Goal: Find specific page/section: Find specific page/section

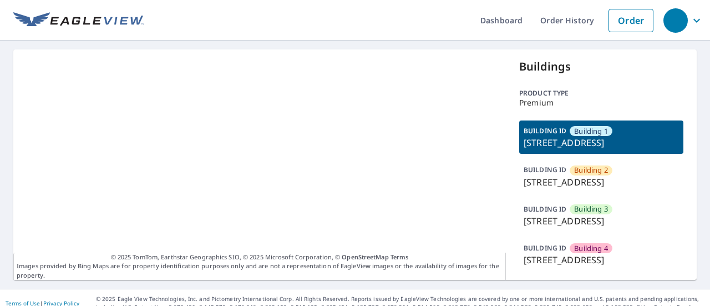
scroll to position [64, 0]
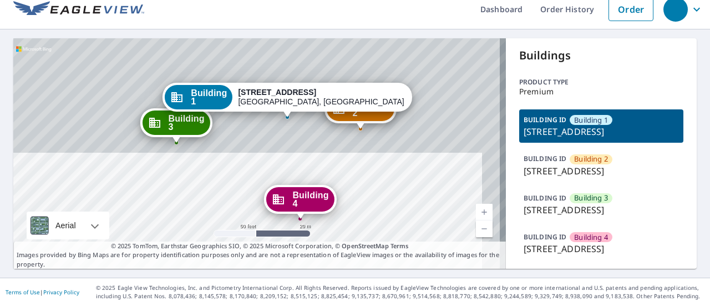
drag, startPoint x: 223, startPoint y: 52, endPoint x: 205, endPoint y: 169, distance: 118.9
click at [205, 169] on div "Building 2 1312 3rd Street East West Fargo, ND 58078 Building 3 1312 3rd Street…" at bounding box center [259, 153] width 492 height 230
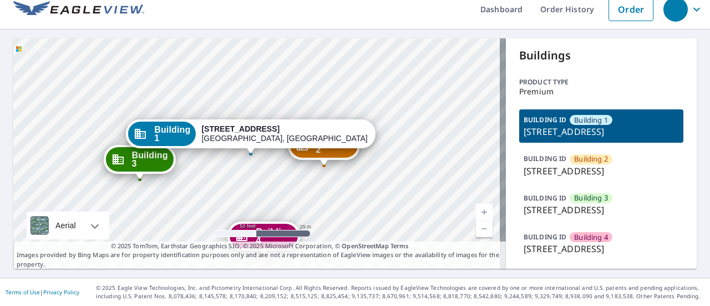
drag, startPoint x: 221, startPoint y: 100, endPoint x: 184, endPoint y: 137, distance: 51.8
click at [184, 137] on div "Building 2 1312 3rd Street East West Fargo, ND 58078 Building 3 1312 3rd Street…" at bounding box center [259, 153] width 492 height 230
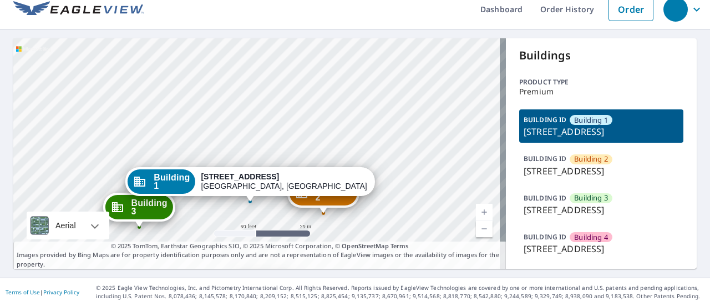
drag, startPoint x: 415, startPoint y: 84, endPoint x: 415, endPoint y: 132, distance: 47.7
click at [415, 132] on div "Building 2 1312 3rd Street East West Fargo, ND 58078 Building 3 1312 3rd Street…" at bounding box center [259, 153] width 492 height 230
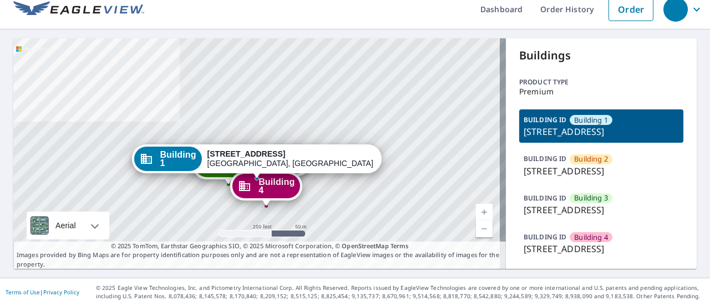
scroll to position [17, 0]
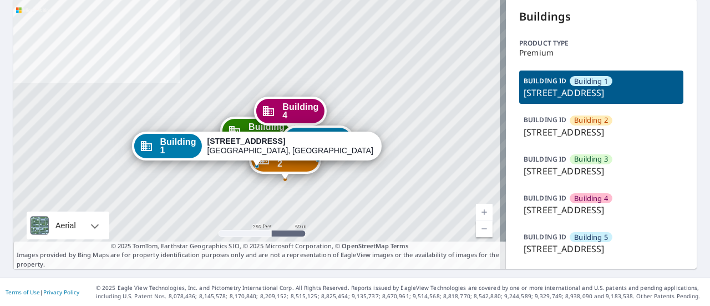
scroll to position [66, 0]
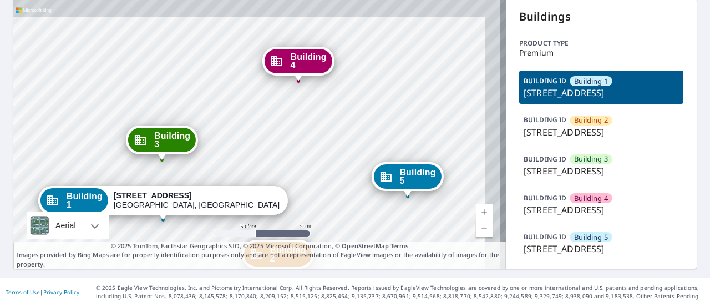
drag, startPoint x: 371, startPoint y: 79, endPoint x: 241, endPoint y: 194, distance: 173.3
click at [241, 194] on div "Building 1 122 14th Ave E West Fargo, ND 58078" at bounding box center [163, 203] width 250 height 34
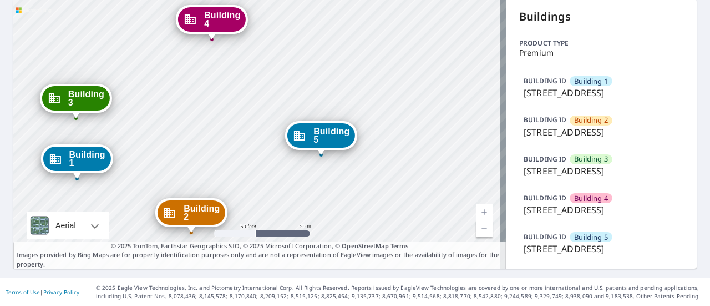
drag, startPoint x: 384, startPoint y: 100, endPoint x: 204, endPoint y: 113, distance: 180.1
click at [204, 113] on div "Building 2 122 14th Avenue East West Fargo, ND 58078 Building 3 122 14th Avenue…" at bounding box center [259, 133] width 492 height 269
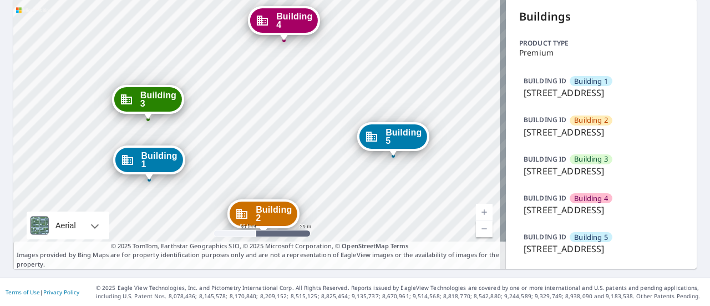
drag, startPoint x: 170, startPoint y: 87, endPoint x: 242, endPoint y: 88, distance: 72.1
click at [242, 88] on div "Building 2 122 14th Avenue East West Fargo, ND 58078 Building 3 122 14th Avenue…" at bounding box center [259, 133] width 492 height 269
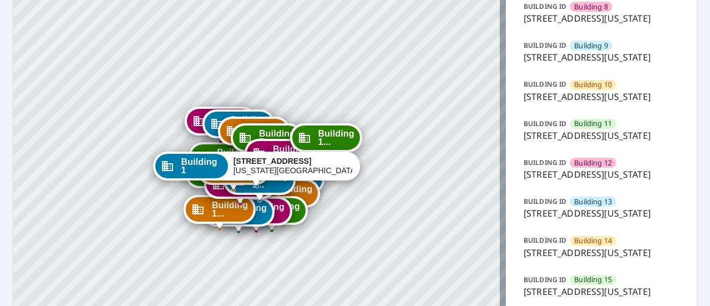
scroll to position [398, 0]
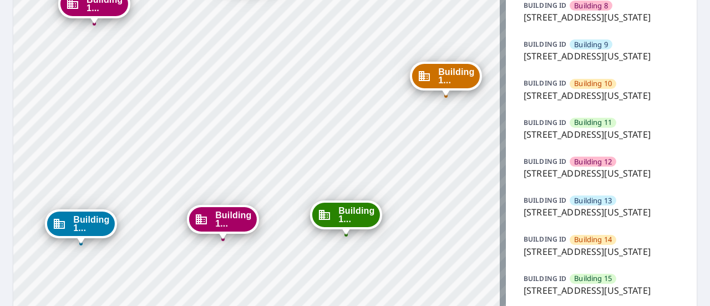
drag, startPoint x: 389, startPoint y: 102, endPoint x: 315, endPoint y: 230, distance: 148.1
click at [315, 230] on div "Building 2 5951 North London Avenue Kansas City, MO 64151 Building 3 5951 North…" at bounding box center [259, 58] width 492 height 815
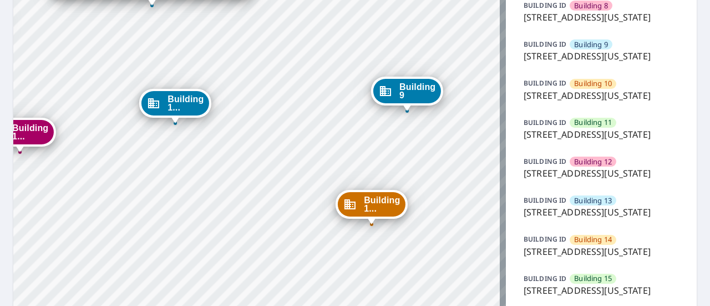
drag, startPoint x: 315, startPoint y: 94, endPoint x: 324, endPoint y: 223, distance: 130.1
click at [324, 223] on div "Building 2 5951 North London Avenue Kansas City, MO 64151 Building 3 5951 North…" at bounding box center [259, 58] width 492 height 815
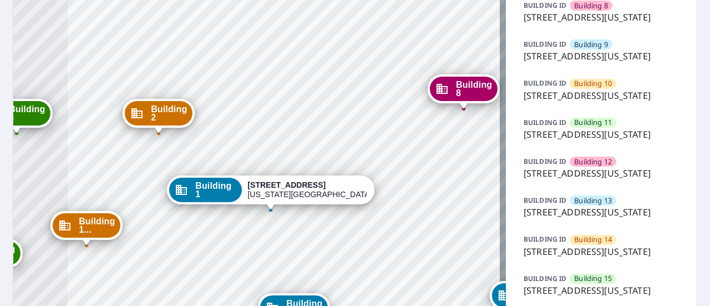
drag, startPoint x: 302, startPoint y: 78, endPoint x: 411, endPoint y: 152, distance: 132.6
click at [411, 152] on div "Building 2 5951 North London Avenue Kansas City, MO 64151 Building 3 5951 North…" at bounding box center [259, 58] width 492 height 815
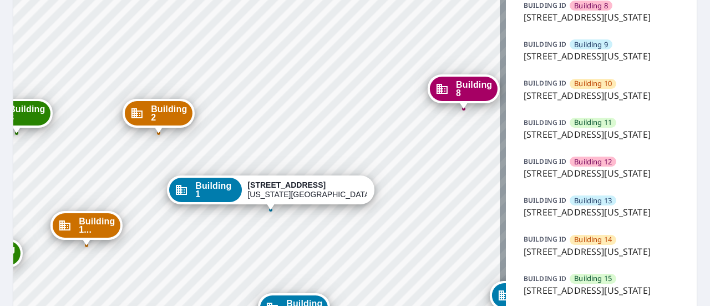
drag, startPoint x: 301, startPoint y: 109, endPoint x: 425, endPoint y: 171, distance: 138.9
click at [425, 171] on div "Building 2 5951 North London Avenue Kansas City, MO 64151 Building 3 5951 North…" at bounding box center [259, 58] width 492 height 815
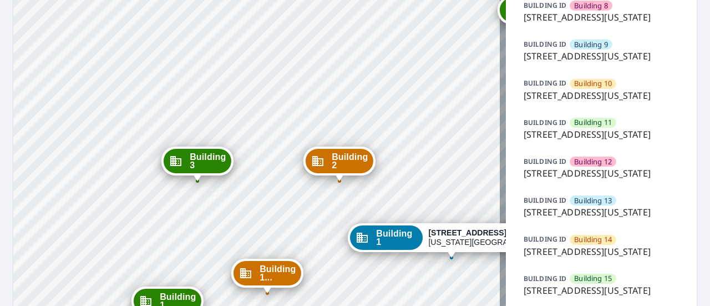
drag, startPoint x: 231, startPoint y: 95, endPoint x: 287, endPoint y: 81, distance: 58.2
click at [287, 81] on div "Building 2 5951 North London Avenue Kansas City, MO 64151 Building 3 5951 North…" at bounding box center [259, 58] width 492 height 815
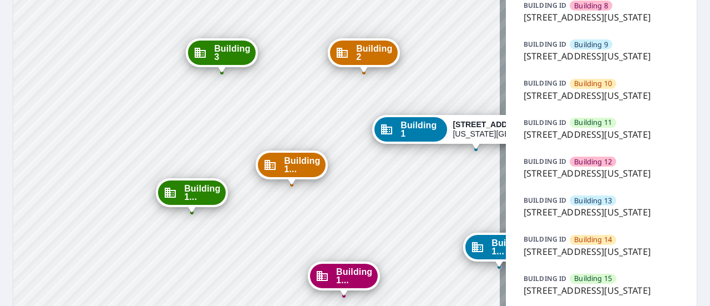
drag, startPoint x: 251, startPoint y: 199, endPoint x: 275, endPoint y: 90, distance: 111.4
click at [275, 90] on div "Building 2 5951 North London Avenue Kansas City, MO 64151 Building 3 5951 North…" at bounding box center [259, 58] width 492 height 815
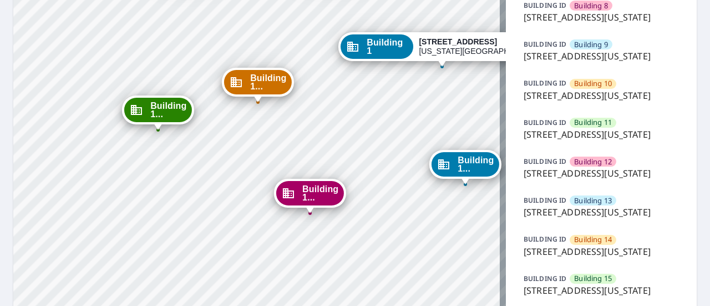
drag, startPoint x: 267, startPoint y: 230, endPoint x: 233, endPoint y: 147, distance: 89.3
click at [233, 147] on div "Building 2 5951 North London Avenue Kansas City, MO 64151 Building 3 5951 North…" at bounding box center [259, 58] width 492 height 815
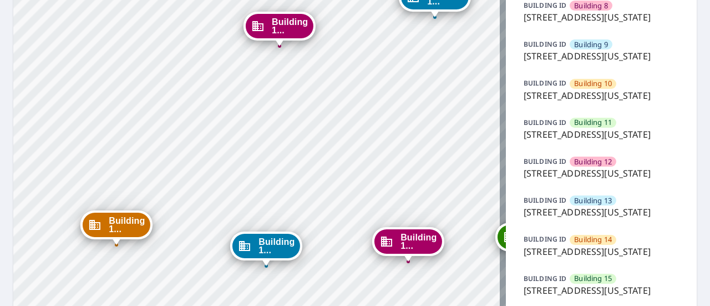
drag, startPoint x: 217, startPoint y: 245, endPoint x: 187, endPoint y: 78, distance: 169.7
click at [187, 78] on div "Building 2 5951 North London Avenue Kansas City, MO 64151 Building 3 5951 North…" at bounding box center [259, 58] width 492 height 815
drag, startPoint x: 349, startPoint y: 137, endPoint x: 167, endPoint y: 212, distance: 196.9
click at [167, 212] on div "Building 2 5951 North London Avenue Kansas City, MO 64151 Building 3 5951 North…" at bounding box center [259, 58] width 492 height 815
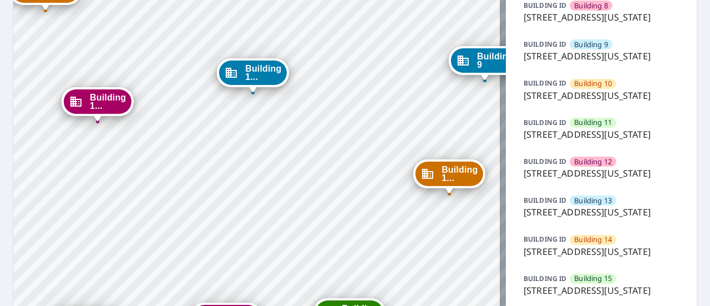
drag, startPoint x: 319, startPoint y: 33, endPoint x: 217, endPoint y: 281, distance: 268.8
click at [217, 281] on div "Building 2 5951 North London Avenue Kansas City, MO 64151 Building 3 5951 North…" at bounding box center [259, 58] width 492 height 815
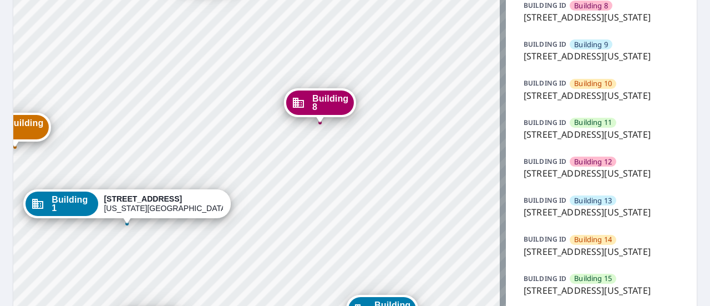
drag, startPoint x: 197, startPoint y: 110, endPoint x: 307, endPoint y: 247, distance: 175.1
click at [307, 247] on div "Building 2 5951 North London Avenue Kansas City, MO 64151 Building 3 5951 North…" at bounding box center [259, 58] width 492 height 815
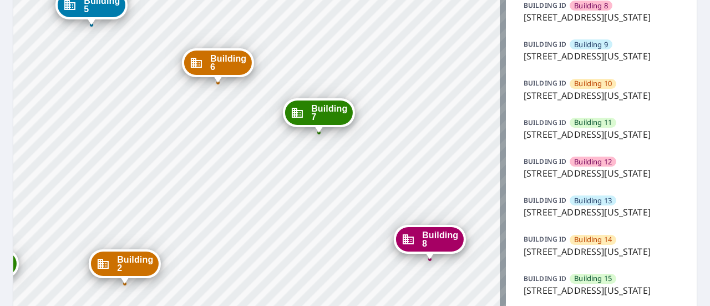
drag, startPoint x: 225, startPoint y: 83, endPoint x: 419, endPoint y: 221, distance: 237.9
click at [419, 221] on div "Building 2 5951 North London Avenue Kansas City, MO 64151 Building 3 5951 North…" at bounding box center [259, 58] width 492 height 815
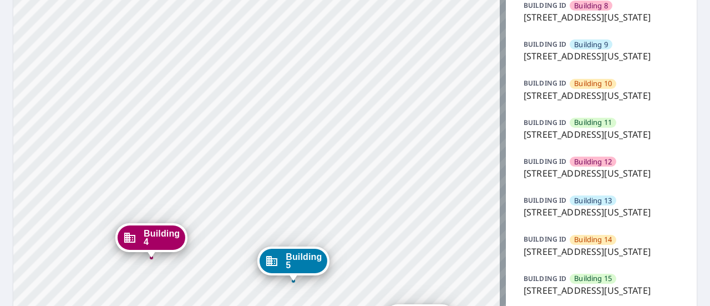
drag, startPoint x: 243, startPoint y: 152, endPoint x: 251, endPoint y: 271, distance: 118.4
click at [251, 271] on div "Building 2 5951 North London Avenue Kansas City, MO 64151 Building 3 5951 North…" at bounding box center [259, 58] width 492 height 815
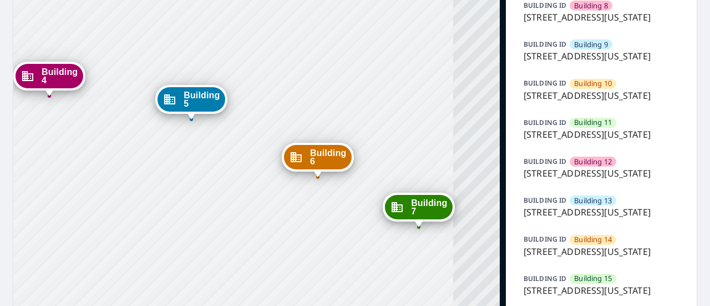
drag, startPoint x: 372, startPoint y: 212, endPoint x: 269, endPoint y: 50, distance: 190.9
click at [269, 50] on div "Building 2 5951 North London Avenue Kansas City, MO 64151 Building 3 5951 North…" at bounding box center [259, 58] width 492 height 815
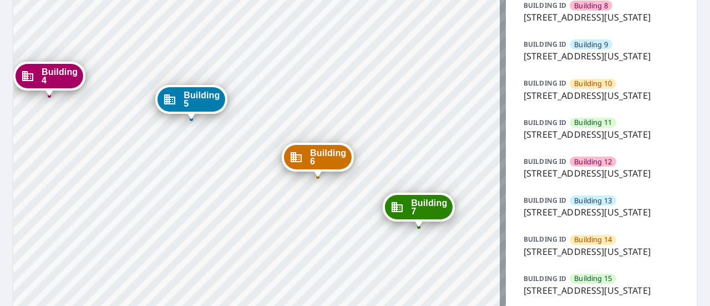
drag, startPoint x: 368, startPoint y: 233, endPoint x: 357, endPoint y: 75, distance: 158.9
click at [357, 75] on div "Building 2 5951 North London Avenue Kansas City, MO 64151 Building 3 5951 North…" at bounding box center [259, 58] width 492 height 815
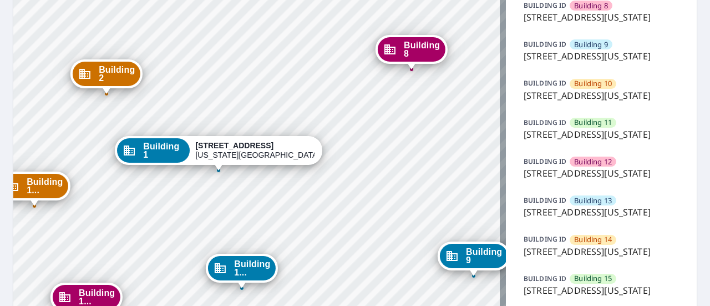
drag, startPoint x: 393, startPoint y: 200, endPoint x: 286, endPoint y: 75, distance: 165.2
click at [286, 75] on div "Building 2 5951 North London Avenue Kansas City, MO 64151 Building 3 5951 North…" at bounding box center [259, 58] width 492 height 815
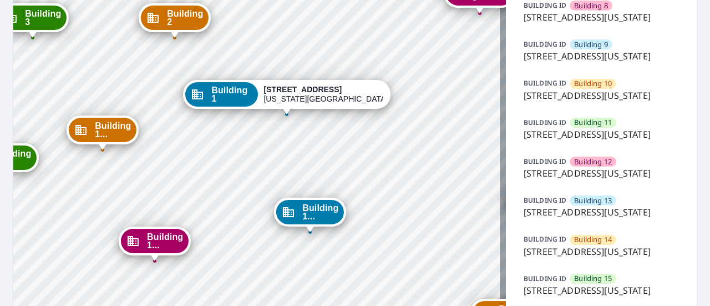
drag, startPoint x: 373, startPoint y: 134, endPoint x: 441, endPoint y: 78, distance: 88.2
click at [441, 78] on div "Building 2 5951 North London Avenue Kansas City, MO 64151 Building 3 5951 North…" at bounding box center [259, 58] width 492 height 815
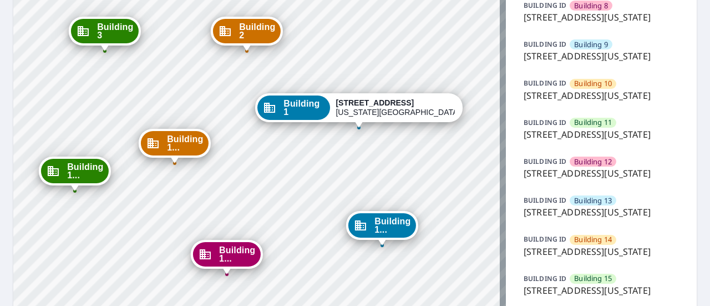
drag, startPoint x: 205, startPoint y: 141, endPoint x: 277, endPoint y: 155, distance: 73.3
click at [277, 155] on div "Building 2 5951 North London Avenue Kansas City, MO 64151 Building 3 5951 North…" at bounding box center [259, 58] width 492 height 815
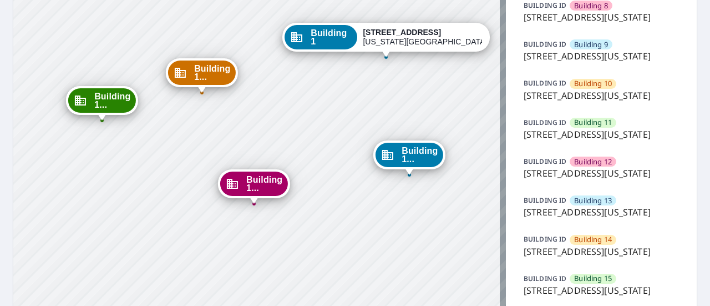
drag, startPoint x: 78, startPoint y: 217, endPoint x: 105, endPoint y: 145, distance: 77.0
click at [105, 145] on div "Building 2 5951 North London Avenue Kansas City, MO 64151 Building 3 5951 North…" at bounding box center [259, 58] width 492 height 815
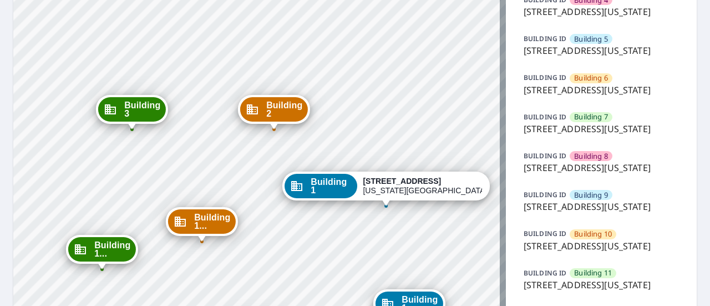
scroll to position [224, 0]
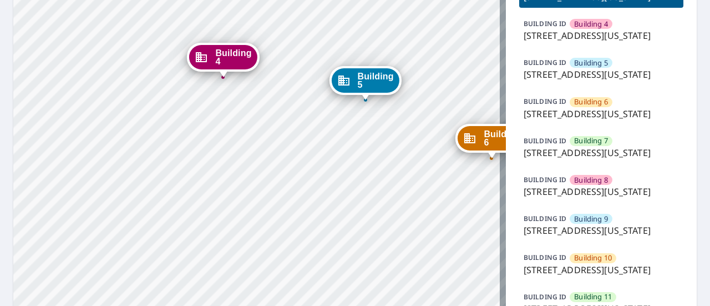
drag, startPoint x: 339, startPoint y: 194, endPoint x: 152, endPoint y: 98, distance: 210.3
click at [152, 98] on div "Building 1 5951 North London Avenue Kansas City, MO 64151 Building 2 5951 North…" at bounding box center [259, 232] width 492 height 815
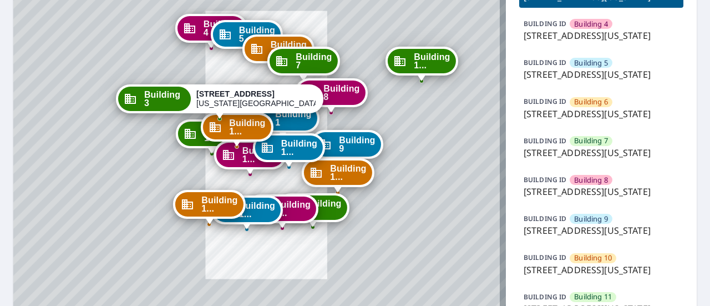
drag, startPoint x: 440, startPoint y: 196, endPoint x: 119, endPoint y: 47, distance: 354.5
click at [119, 47] on div "Building 1 5951 North London Avenue Kansas City, MO 64151 Building 2 5951 North…" at bounding box center [259, 232] width 492 height 815
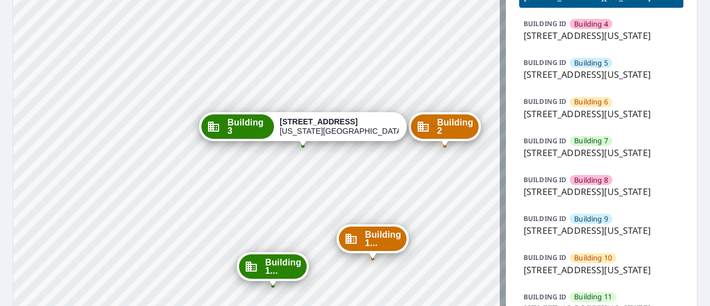
drag, startPoint x: 355, startPoint y: 182, endPoint x: 301, endPoint y: 159, distance: 58.9
click at [301, 159] on div "Building 1 5951 North London Avenue Kansas City, MO 64151 Building 2 5951 North…" at bounding box center [259, 232] width 492 height 815
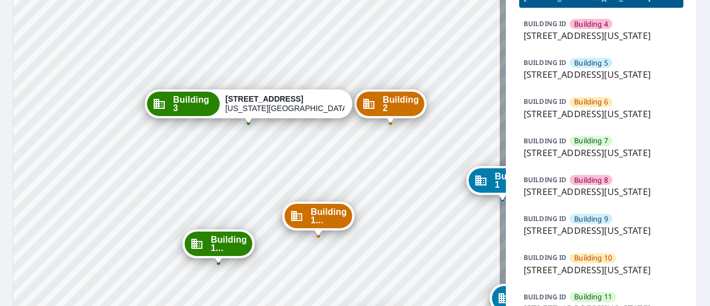
click at [545, 42] on p "5951 North London Avenue, Kansas City, MO, 64151" at bounding box center [600, 35] width 155 height 13
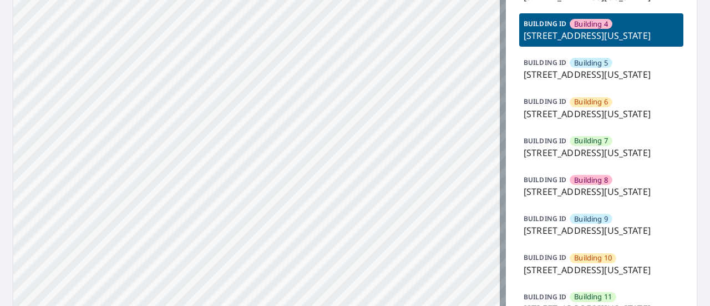
drag, startPoint x: 305, startPoint y: 157, endPoint x: 197, endPoint y: -4, distance: 193.9
click at [197, 0] on html "Dashboard Order History Order Building 1 5951 North London Avenue Kansas City, …" at bounding box center [355, 153] width 710 height 306
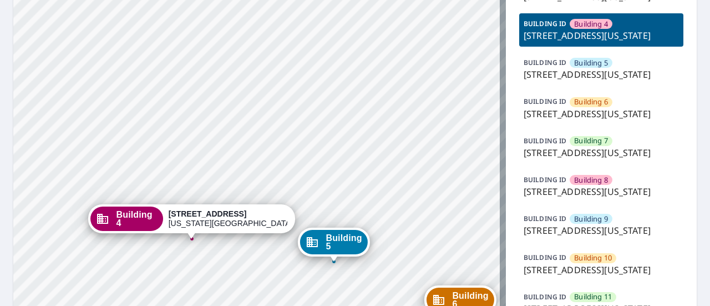
click at [240, 37] on div "Building 1 5951 North London Avenue Kansas City, MO 64151 Building 2 5951 North…" at bounding box center [259, 232] width 492 height 815
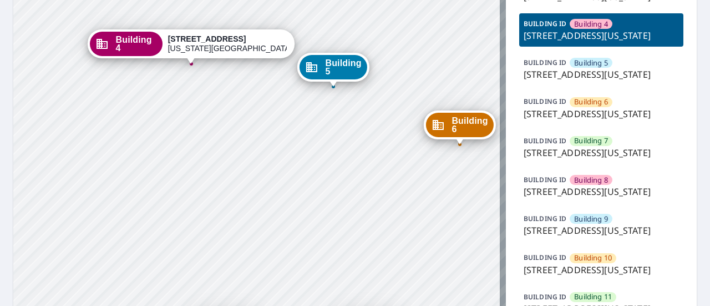
drag, startPoint x: 325, startPoint y: 233, endPoint x: 324, endPoint y: 58, distance: 174.7
click at [324, 58] on div "Building 5" at bounding box center [333, 67] width 68 height 24
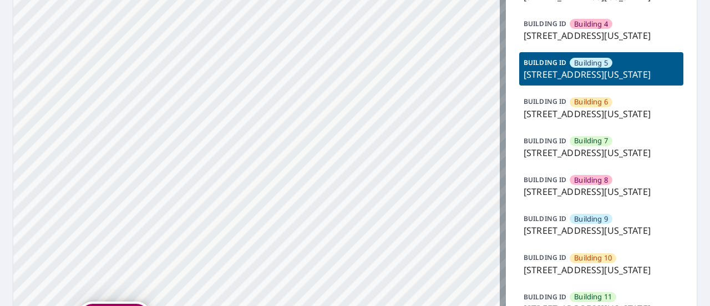
drag, startPoint x: 307, startPoint y: 155, endPoint x: 244, endPoint y: 26, distance: 143.3
click at [244, 27] on div "Building 1 5951 North London Avenue Kansas City, MO 64151 Building 2 5951 North…" at bounding box center [259, 232] width 492 height 815
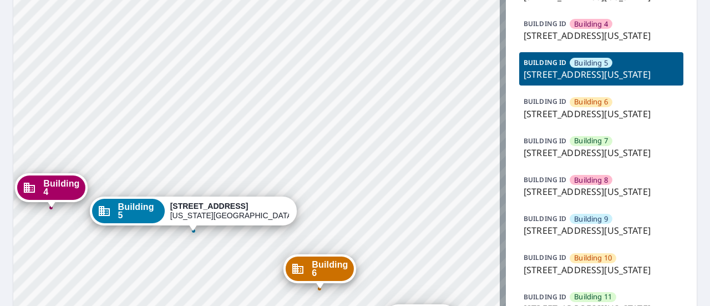
drag, startPoint x: 337, startPoint y: 160, endPoint x: 352, endPoint y: 76, distance: 85.6
click at [352, 76] on div "Building 1 5951 North London Avenue Kansas City, MO 64151 Building 2 5951 North…" at bounding box center [259, 232] width 492 height 815
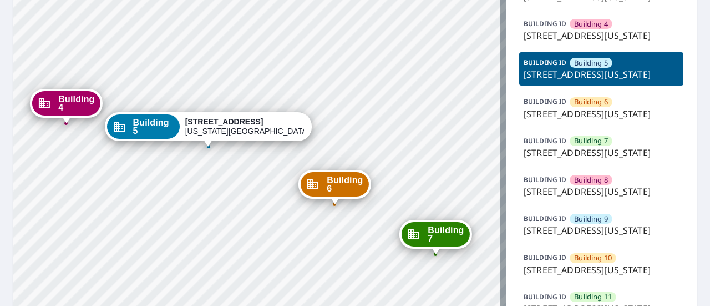
drag, startPoint x: 223, startPoint y: 236, endPoint x: 314, endPoint y: 99, distance: 164.2
click at [314, 99] on div "Building 1 5951 North London Avenue Kansas City, MO 64151 Building 2 5951 North…" at bounding box center [259, 232] width 492 height 815
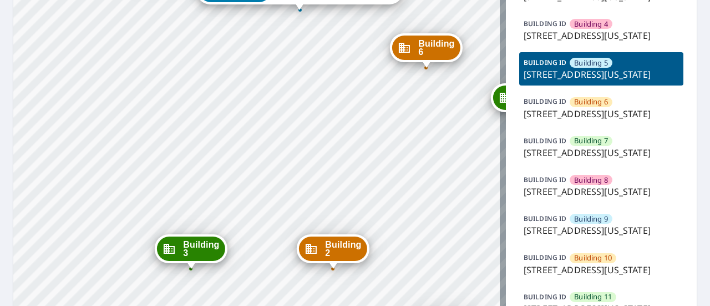
drag, startPoint x: 318, startPoint y: 150, endPoint x: 309, endPoint y: 68, distance: 81.9
click at [309, 68] on div "Building 1 5951 North London Avenue Kansas City, MO 64151 Building 2 5951 North…" at bounding box center [259, 232] width 492 height 815
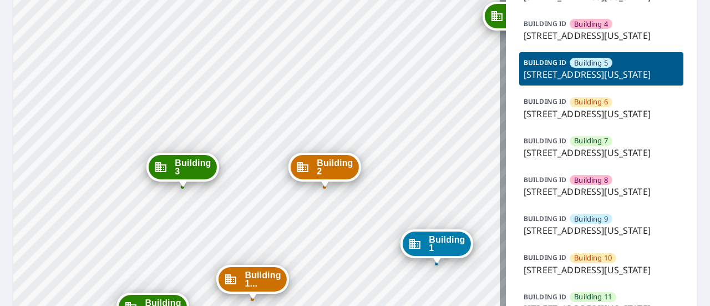
click at [585, 159] on p "5951 North London Avenue, Kansas City, MO, 64151" at bounding box center [600, 152] width 155 height 13
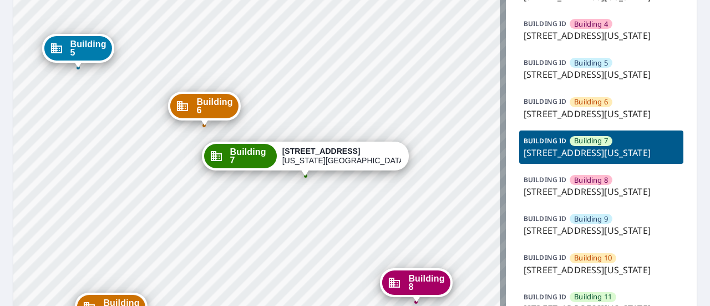
drag, startPoint x: 278, startPoint y: 201, endPoint x: 345, endPoint y: -22, distance: 232.8
click at [345, 0] on html "Dashboard Order History Order Building 1 5951 North London Avenue Kansas City, …" at bounding box center [355, 153] width 710 height 306
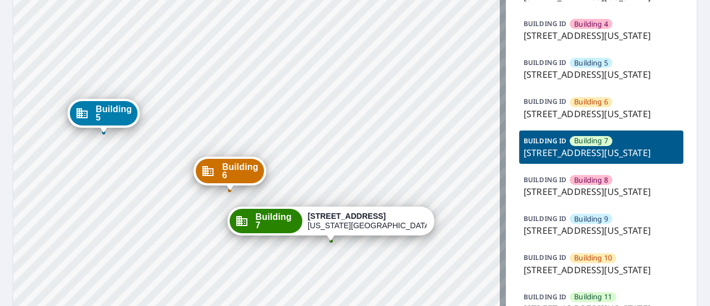
click at [353, 83] on div "Building 1 5951 North London Avenue Kansas City, MO 64151 Building 2 5951 North…" at bounding box center [259, 232] width 492 height 815
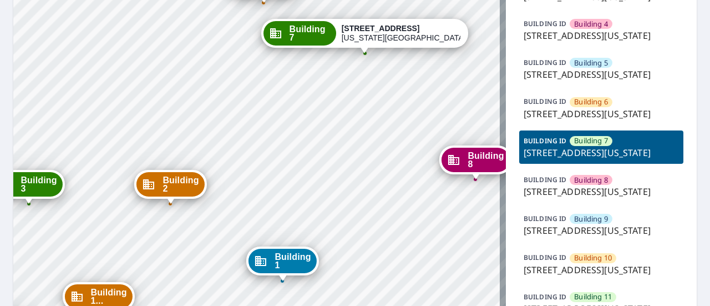
drag, startPoint x: 237, startPoint y: 228, endPoint x: 271, endPoint y: 40, distance: 190.4
click at [271, 40] on div "Building 1 5951 North London Avenue Kansas City, MO 64151 Building 2 5951 North…" at bounding box center [259, 232] width 492 height 815
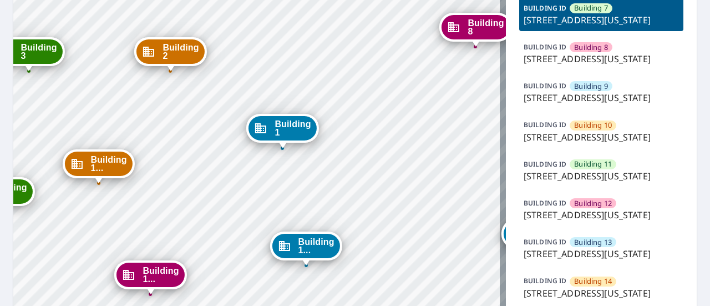
scroll to position [359, 0]
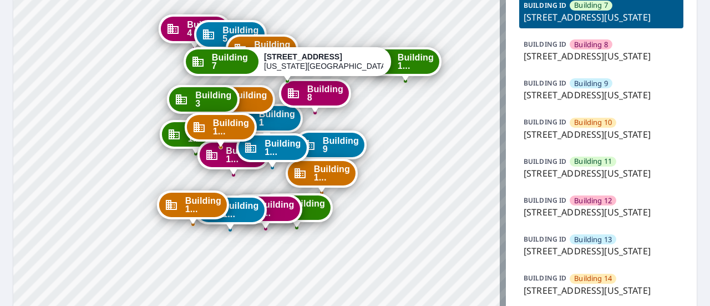
click at [562, 184] on div "BUILDING ID Building 11 5951 North London Avenue, Kansas City, MO, 64151" at bounding box center [601, 167] width 164 height 33
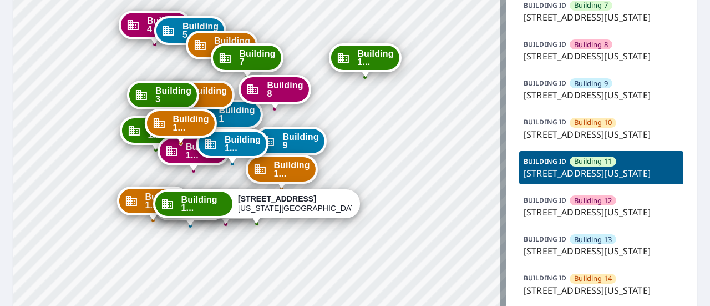
click at [571, 141] on p "5951 North London Avenue, Kansas City, MO, 64151" at bounding box center [600, 134] width 155 height 13
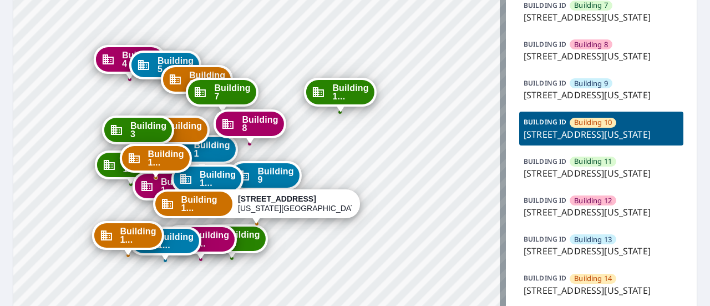
click at [571, 101] on p "5951 North London Avenue, Kansas City, MO, 64151" at bounding box center [600, 94] width 155 height 13
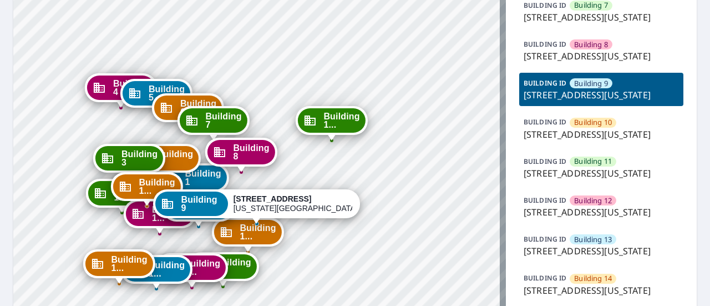
click at [567, 63] on p "5951 North London Avenue, Kansas City, MO, 64151" at bounding box center [600, 55] width 155 height 13
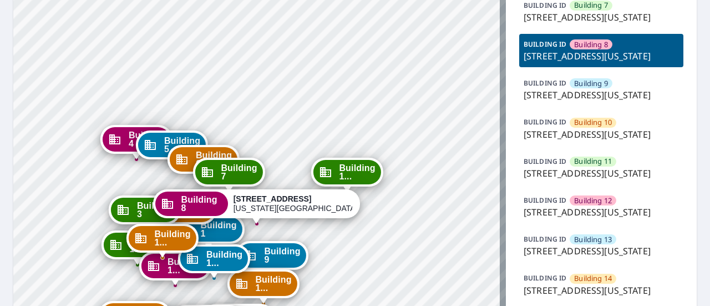
click at [569, 24] on p "5951 North London Avenue, Kansas City, MO, 64151" at bounding box center [600, 17] width 155 height 13
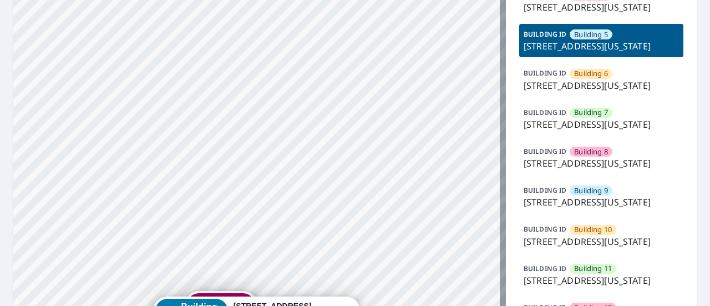
scroll to position [253, 0]
click at [560, 13] on p "5951 North London Avenue, Kansas City, MO, 64151" at bounding box center [600, 6] width 155 height 13
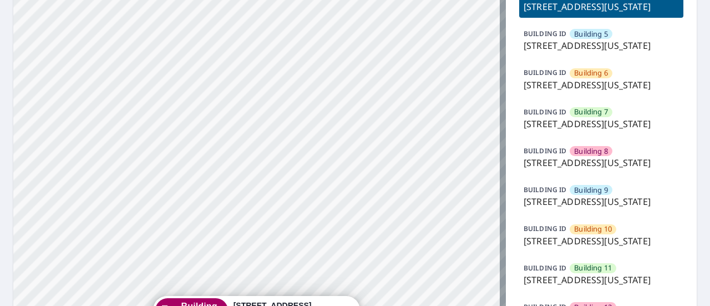
drag, startPoint x: 367, startPoint y: 180, endPoint x: 354, endPoint y: 54, distance: 127.1
click at [354, 54] on div "Building 1 5951 North London Avenue Kansas City, MO 64151 Building 2 5951 North…" at bounding box center [259, 204] width 492 height 815
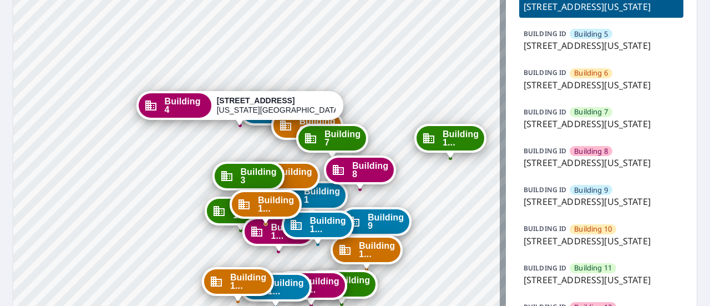
drag, startPoint x: 391, startPoint y: 185, endPoint x: 388, endPoint y: 106, distance: 78.3
click at [388, 106] on div "Building 1 5951 North London Avenue Kansas City, MO 64151 Building 2 5951 North…" at bounding box center [259, 204] width 492 height 815
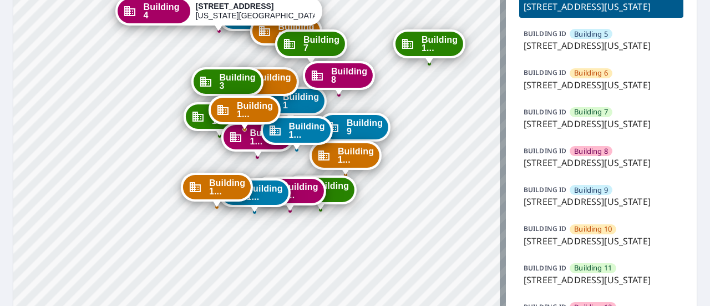
drag, startPoint x: 416, startPoint y: 198, endPoint x: 395, endPoint y: 104, distance: 96.6
click at [395, 104] on div "Building 1 5951 North London Avenue Kansas City, MO 64151 Building 2 5951 North…" at bounding box center [259, 204] width 492 height 815
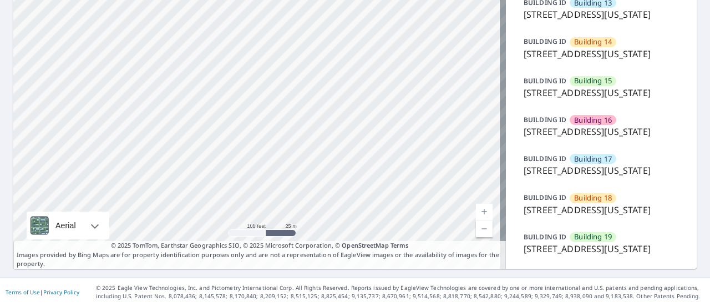
scroll to position [708, 0]
click at [549, 99] on p "5951 North London Avenue, Kansas City, MO, 64151" at bounding box center [600, 92] width 155 height 13
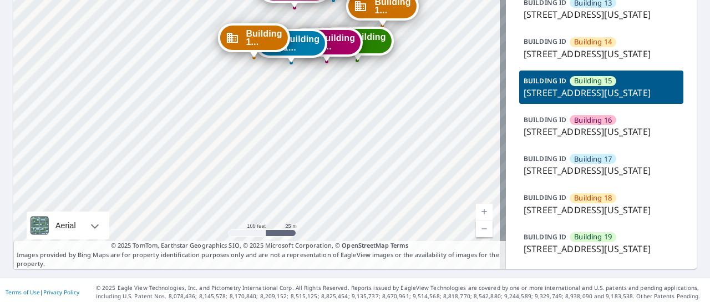
drag, startPoint x: 360, startPoint y: 130, endPoint x: 344, endPoint y: 311, distance: 181.5
click at [344, 305] on html "Dashboard Order History Order Building 1 5951 North London Avenue Kansas City, …" at bounding box center [355, 153] width 710 height 306
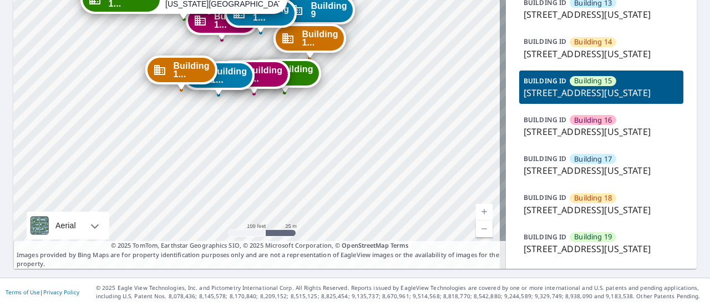
drag, startPoint x: 287, startPoint y: 162, endPoint x: 322, endPoint y: 250, distance: 94.1
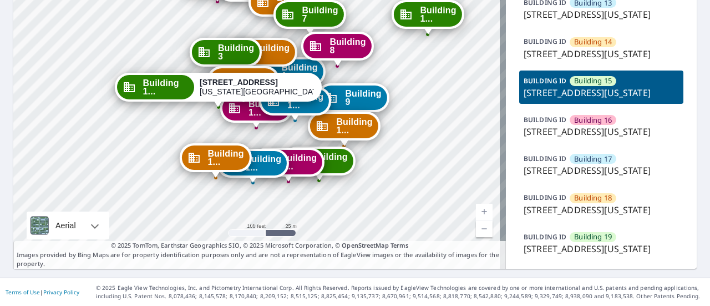
drag, startPoint x: 324, startPoint y: 141, endPoint x: 343, endPoint y: 242, distance: 102.0
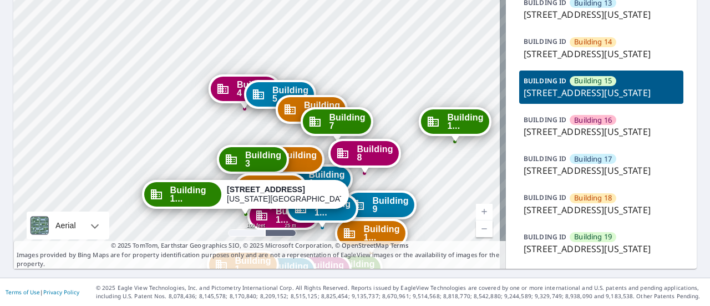
drag, startPoint x: 278, startPoint y: 166, endPoint x: 287, endPoint y: 172, distance: 11.1
click at [287, 256] on div "Building 1... 5951 North London Avenue Kansas City, MO 64151" at bounding box center [280, 273] width 72 height 34
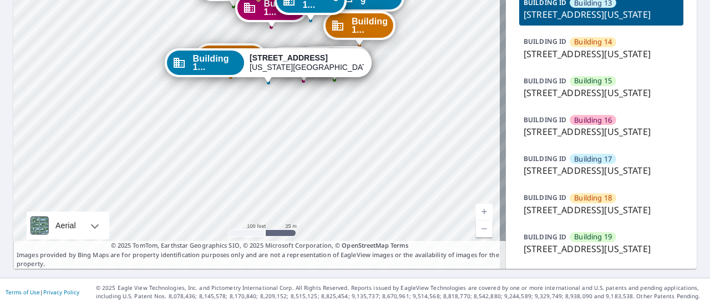
drag, startPoint x: 303, startPoint y: 144, endPoint x: 314, endPoint y: 239, distance: 96.1
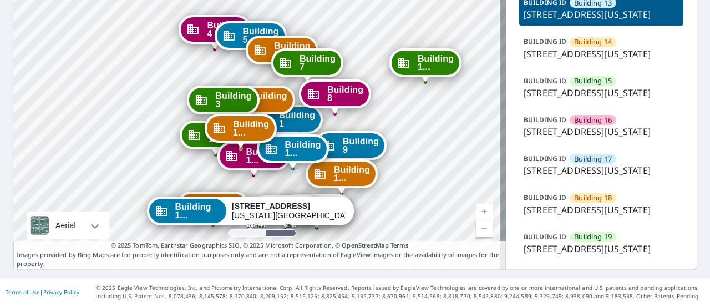
drag, startPoint x: 291, startPoint y: 51, endPoint x: 273, endPoint y: 199, distance: 149.1
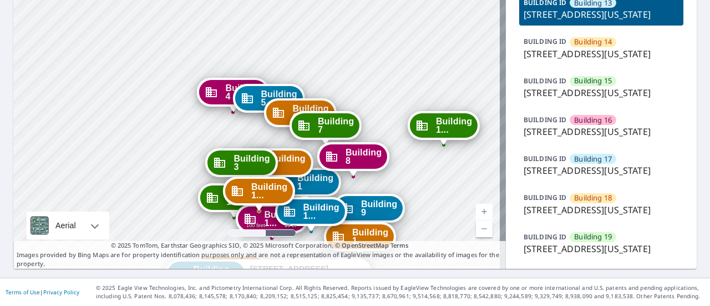
drag, startPoint x: 211, startPoint y: 135, endPoint x: 230, endPoint y: 198, distance: 65.3
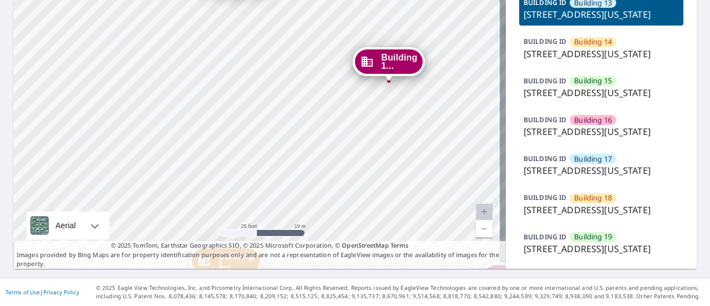
drag, startPoint x: 339, startPoint y: 174, endPoint x: 329, endPoint y: 228, distance: 54.7
click at [531, 99] on p "5951 North London Avenue, Kansas City, MO, 64151" at bounding box center [600, 92] width 155 height 13
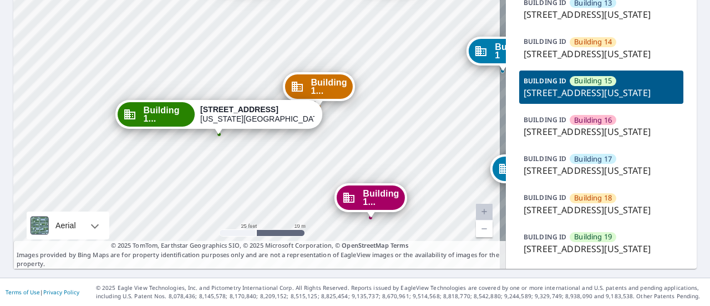
drag, startPoint x: 367, startPoint y: 105, endPoint x: 329, endPoint y: 252, distance: 151.7
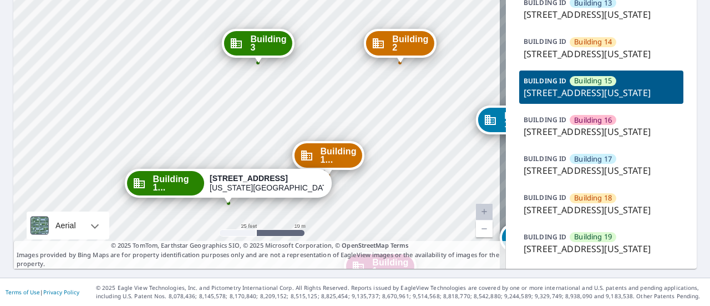
drag, startPoint x: 275, startPoint y: 136, endPoint x: 284, endPoint y: 205, distance: 69.4
click at [577, 244] on p "5951 North London Avenue, Kansas City, MO, 64151" at bounding box center [600, 248] width 155 height 13
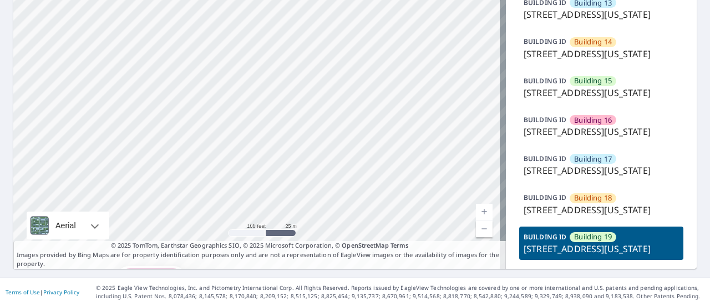
drag, startPoint x: 289, startPoint y: 53, endPoint x: 359, endPoint y: 130, distance: 104.4
drag, startPoint x: 345, startPoint y: 91, endPoint x: 385, endPoint y: 98, distance: 40.4
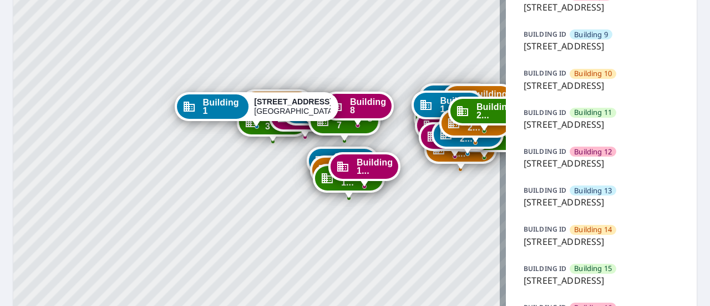
scroll to position [406, 0]
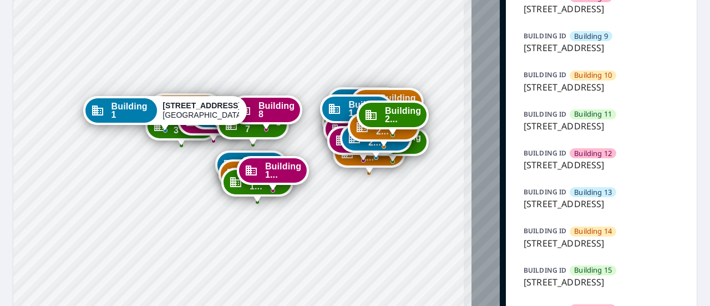
drag, startPoint x: 409, startPoint y: 186, endPoint x: 317, endPoint y: 189, distance: 91.5
click at [317, 189] on div "Building [GEOGRAPHIC_DATA][STREET_ADDRESS] [GEOGRAPHIC_DATA][STREET_ADDRESS] [G…" at bounding box center [259, 128] width 492 height 970
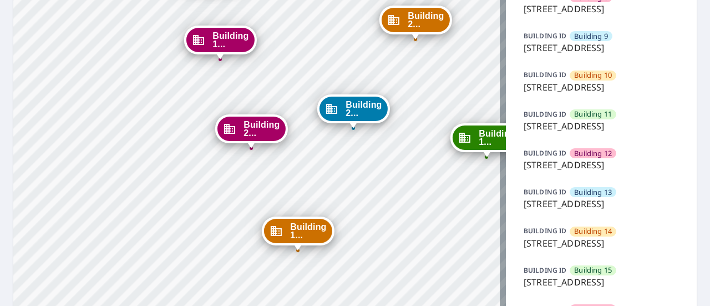
drag, startPoint x: 406, startPoint y: 99, endPoint x: 366, endPoint y: 221, distance: 128.5
click at [366, 221] on div "Building [GEOGRAPHIC_DATA][STREET_ADDRESS] [GEOGRAPHIC_DATA][STREET_ADDRESS] [G…" at bounding box center [259, 128] width 492 height 970
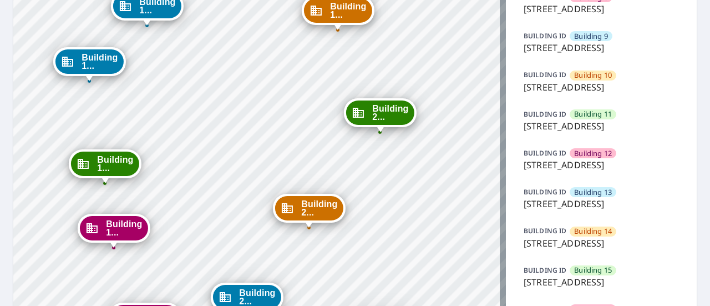
drag, startPoint x: 440, startPoint y: 67, endPoint x: 334, endPoint y: 255, distance: 216.0
click at [334, 255] on div "Building [GEOGRAPHIC_DATA][STREET_ADDRESS] [GEOGRAPHIC_DATA][STREET_ADDRESS] [G…" at bounding box center [259, 128] width 492 height 970
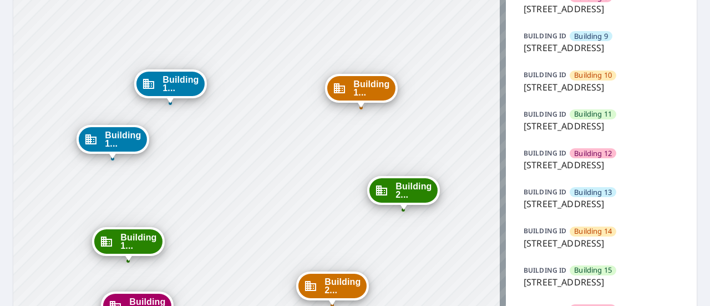
drag, startPoint x: 415, startPoint y: 93, endPoint x: 438, endPoint y: 170, distance: 81.0
click at [438, 170] on div "Building [GEOGRAPHIC_DATA][STREET_ADDRESS] [GEOGRAPHIC_DATA][STREET_ADDRESS] [G…" at bounding box center [259, 128] width 492 height 970
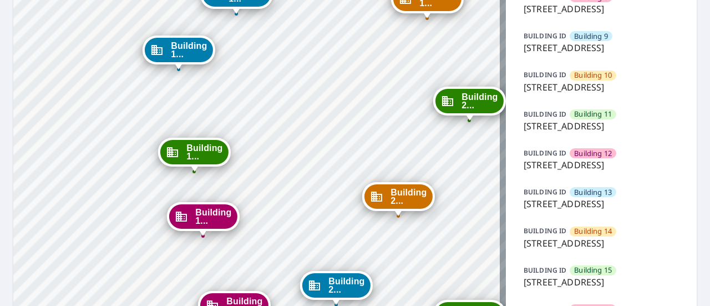
drag, startPoint x: 189, startPoint y: 211, endPoint x: 255, endPoint y: 121, distance: 111.0
click at [255, 121] on div "Building [GEOGRAPHIC_DATA][STREET_ADDRESS] [GEOGRAPHIC_DATA][STREET_ADDRESS] [G…" at bounding box center [259, 128] width 492 height 970
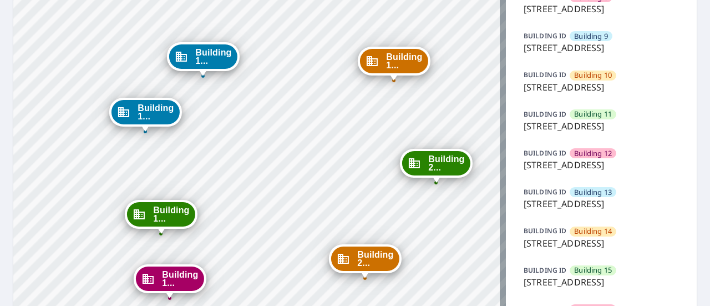
drag, startPoint x: 287, startPoint y: 78, endPoint x: 254, endPoint y: 140, distance: 70.5
click at [254, 140] on div "Building [GEOGRAPHIC_DATA][STREET_ADDRESS] [GEOGRAPHIC_DATA][STREET_ADDRESS] [G…" at bounding box center [259, 128] width 492 height 970
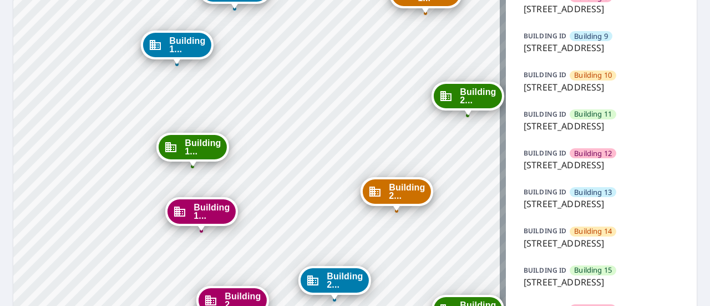
drag, startPoint x: 332, startPoint y: 126, endPoint x: 364, endPoint y: 59, distance: 74.2
click at [364, 59] on div "Building [GEOGRAPHIC_DATA][STREET_ADDRESS] [GEOGRAPHIC_DATA][STREET_ADDRESS] [G…" at bounding box center [259, 128] width 492 height 970
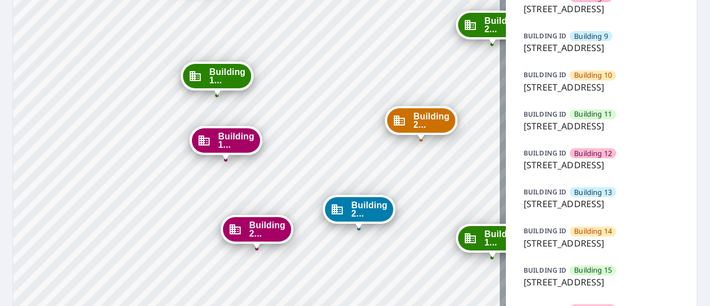
drag, startPoint x: 261, startPoint y: 238, endPoint x: 285, endPoint y: 167, distance: 75.1
click at [285, 167] on div "Building [GEOGRAPHIC_DATA][STREET_ADDRESS] [GEOGRAPHIC_DATA][STREET_ADDRESS] [G…" at bounding box center [259, 128] width 492 height 970
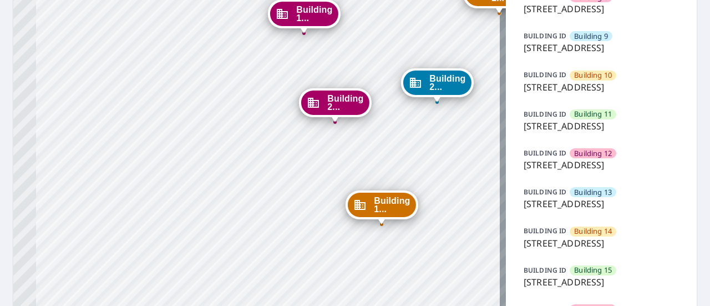
drag, startPoint x: 144, startPoint y: 252, endPoint x: 222, endPoint y: 126, distance: 148.2
click at [222, 126] on div "Building [GEOGRAPHIC_DATA][STREET_ADDRESS] [GEOGRAPHIC_DATA][STREET_ADDRESS] [G…" at bounding box center [259, 128] width 492 height 970
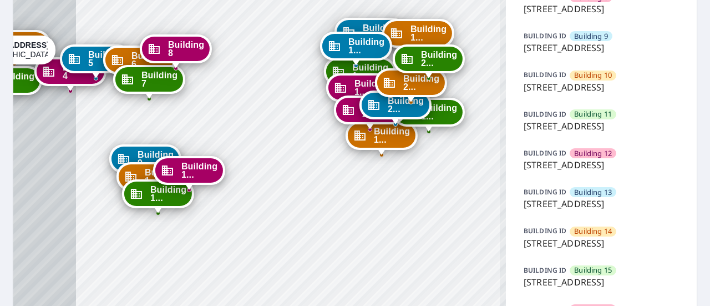
drag, startPoint x: 200, startPoint y: 119, endPoint x: 319, endPoint y: 124, distance: 119.3
click at [319, 124] on div "Building [GEOGRAPHIC_DATA][STREET_ADDRESS] [GEOGRAPHIC_DATA][STREET_ADDRESS] [G…" at bounding box center [259, 128] width 492 height 970
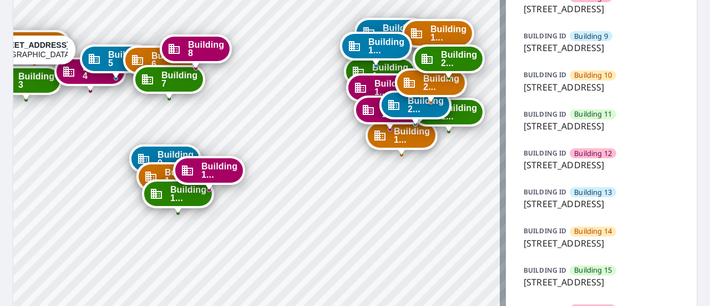
drag, startPoint x: 115, startPoint y: 109, endPoint x: 172, endPoint y: 110, distance: 57.1
click at [172, 110] on div "Building [GEOGRAPHIC_DATA][STREET_ADDRESS] [GEOGRAPHIC_DATA][STREET_ADDRESS] [G…" at bounding box center [259, 128] width 492 height 970
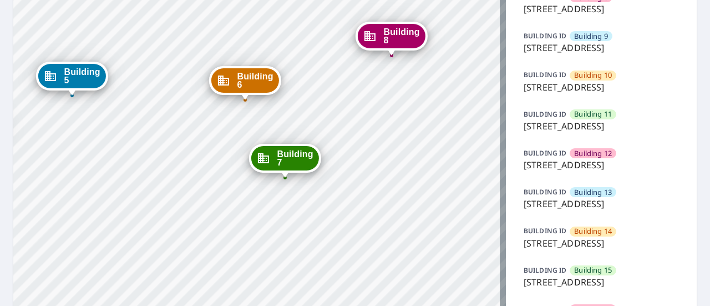
drag, startPoint x: 199, startPoint y: 92, endPoint x: 176, endPoint y: 193, distance: 103.4
click at [176, 193] on div "Building [GEOGRAPHIC_DATA][STREET_ADDRESS] [GEOGRAPHIC_DATA][STREET_ADDRESS] [G…" at bounding box center [259, 128] width 492 height 970
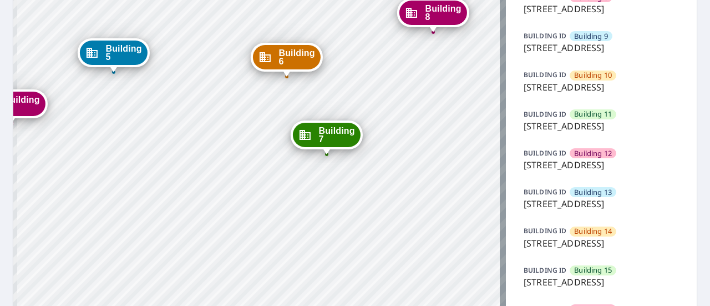
drag, startPoint x: 159, startPoint y: 119, endPoint x: 200, endPoint y: 96, distance: 47.7
click at [200, 96] on div "Building [GEOGRAPHIC_DATA][STREET_ADDRESS] [GEOGRAPHIC_DATA][STREET_ADDRESS] [G…" at bounding box center [259, 128] width 492 height 970
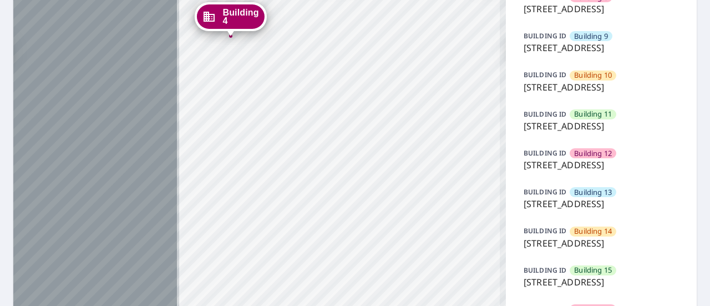
drag, startPoint x: 28, startPoint y: 186, endPoint x: 247, endPoint y: 99, distance: 235.7
click at [247, 99] on div "Building [GEOGRAPHIC_DATA][STREET_ADDRESS] [GEOGRAPHIC_DATA][STREET_ADDRESS] [G…" at bounding box center [259, 128] width 492 height 970
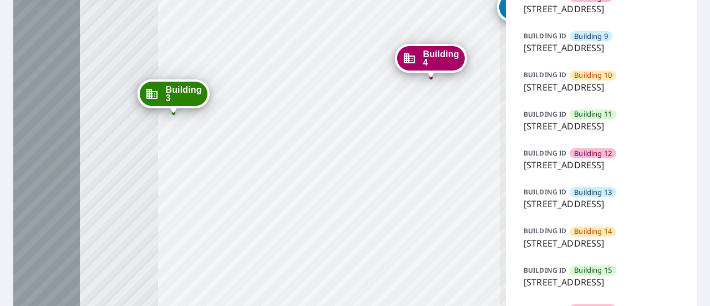
drag, startPoint x: 181, startPoint y: 118, endPoint x: 381, endPoint y: 160, distance: 204.4
click at [381, 160] on div "Building [GEOGRAPHIC_DATA][STREET_ADDRESS] [GEOGRAPHIC_DATA][STREET_ADDRESS] [G…" at bounding box center [259, 128] width 492 height 970
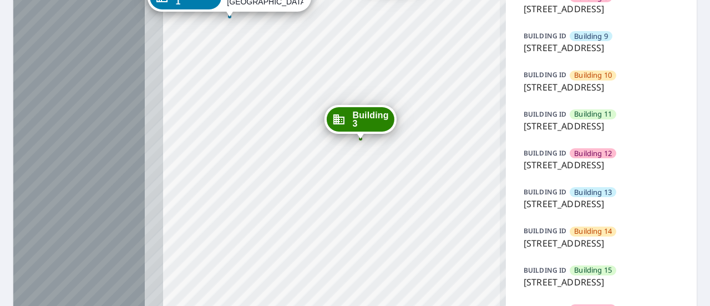
drag, startPoint x: 200, startPoint y: 161, endPoint x: 387, endPoint y: 187, distance: 188.6
click at [387, 187] on div "Building [GEOGRAPHIC_DATA][STREET_ADDRESS] [GEOGRAPHIC_DATA][STREET_ADDRESS] [G…" at bounding box center [259, 128] width 492 height 970
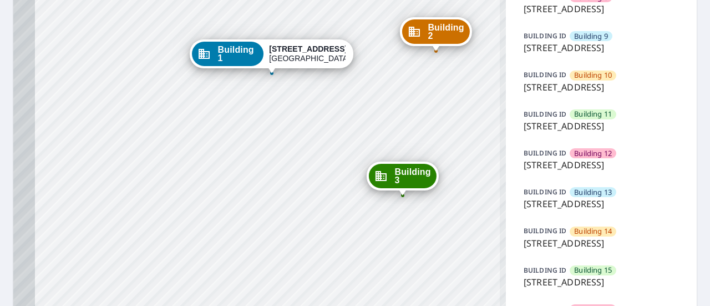
drag, startPoint x: 191, startPoint y: 161, endPoint x: 233, endPoint y: 218, distance: 70.5
click at [233, 218] on div "Building [GEOGRAPHIC_DATA][STREET_ADDRESS] [GEOGRAPHIC_DATA][STREET_ADDRESS] [G…" at bounding box center [259, 128] width 492 height 970
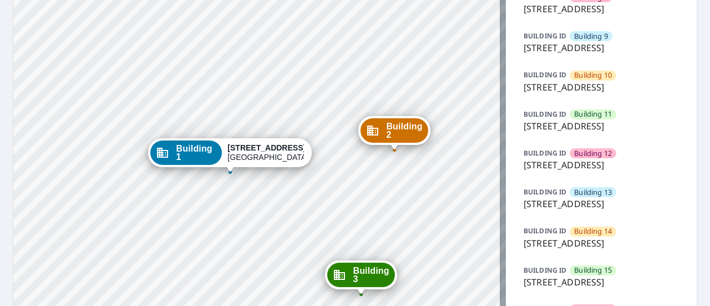
drag, startPoint x: 171, startPoint y: 98, endPoint x: 130, endPoint y: 197, distance: 107.1
click at [130, 197] on div "Building [GEOGRAPHIC_DATA][STREET_ADDRESS] [GEOGRAPHIC_DATA][STREET_ADDRESS] [G…" at bounding box center [259, 128] width 492 height 970
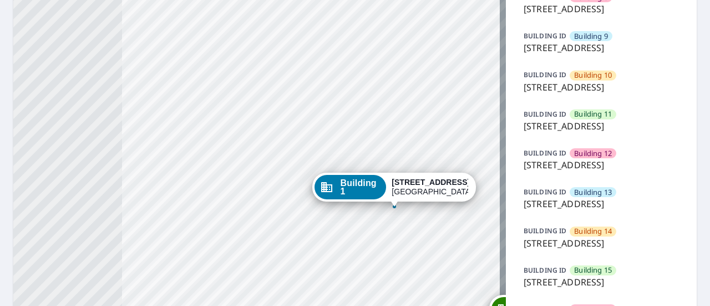
drag, startPoint x: 81, startPoint y: 158, endPoint x: 130, endPoint y: 95, distance: 80.2
click at [130, 95] on div "Building [GEOGRAPHIC_DATA][STREET_ADDRESS] [GEOGRAPHIC_DATA][STREET_ADDRESS] [G…" at bounding box center [259, 128] width 492 height 970
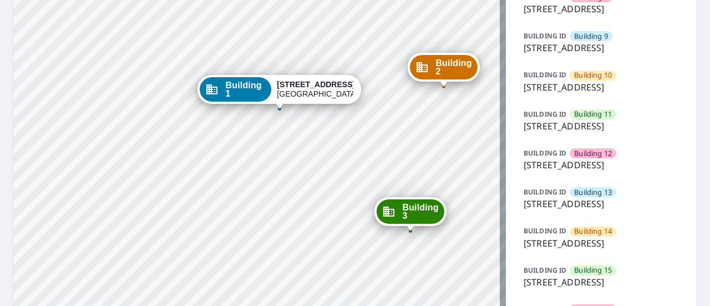
drag, startPoint x: 322, startPoint y: 200, endPoint x: 254, endPoint y: 133, distance: 95.7
click at [254, 133] on div "Building [GEOGRAPHIC_DATA][STREET_ADDRESS] [GEOGRAPHIC_DATA][STREET_ADDRESS] [G…" at bounding box center [259, 128] width 492 height 970
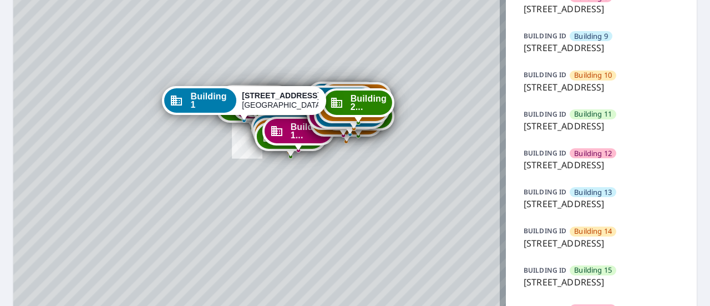
drag, startPoint x: 340, startPoint y: 191, endPoint x: 232, endPoint y: 131, distance: 123.1
click at [232, 131] on div "Building [GEOGRAPHIC_DATA][STREET_ADDRESS] [GEOGRAPHIC_DATA][STREET_ADDRESS] [G…" at bounding box center [259, 128] width 492 height 970
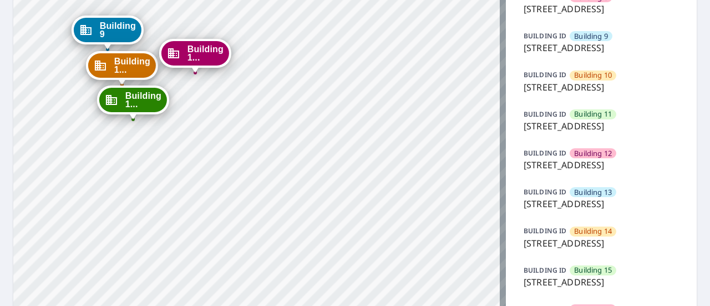
drag, startPoint x: 213, startPoint y: 130, endPoint x: 301, endPoint y: 170, distance: 96.0
click at [301, 170] on div "Building [GEOGRAPHIC_DATA][STREET_ADDRESS] [GEOGRAPHIC_DATA][STREET_ADDRESS] [G…" at bounding box center [259, 128] width 492 height 970
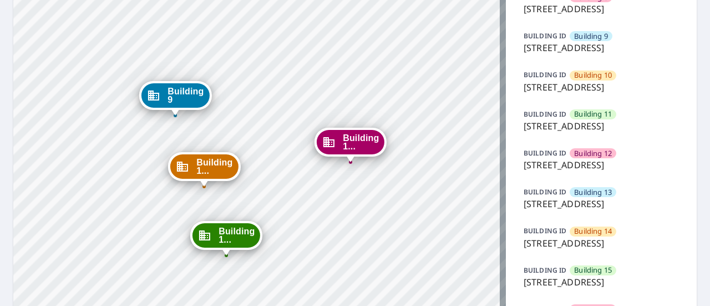
drag, startPoint x: 216, startPoint y: 81, endPoint x: 267, endPoint y: 147, distance: 83.1
click at [267, 147] on div "Building [GEOGRAPHIC_DATA][STREET_ADDRESS] [GEOGRAPHIC_DATA][STREET_ADDRESS] [G…" at bounding box center [259, 128] width 492 height 970
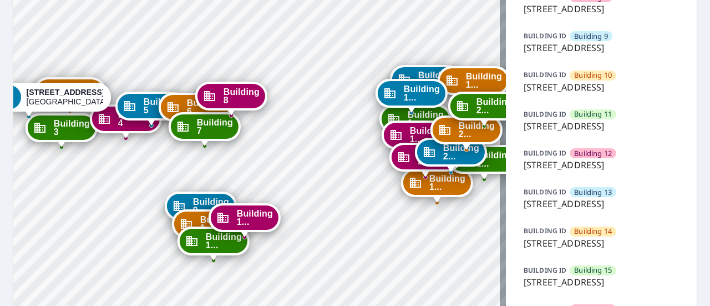
drag, startPoint x: 392, startPoint y: 77, endPoint x: 343, endPoint y: 159, distance: 95.5
click at [343, 159] on div "Building [GEOGRAPHIC_DATA][STREET_ADDRESS] [GEOGRAPHIC_DATA][STREET_ADDRESS] [G…" at bounding box center [259, 128] width 492 height 970
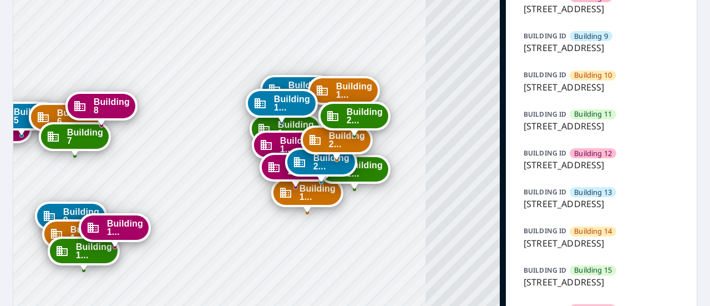
drag, startPoint x: 419, startPoint y: 172, endPoint x: 286, endPoint y: 182, distance: 132.9
click at [288, 182] on div "Dropped pin, building Building 20, Commercial property, 9605 Park Drive Omaha, …" at bounding box center [295, 181] width 14 height 11
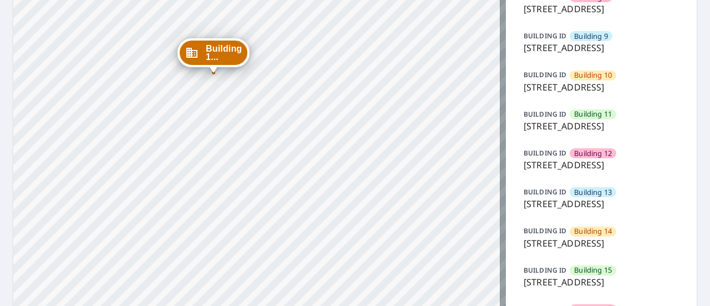
drag, startPoint x: 394, startPoint y: 88, endPoint x: 398, endPoint y: 196, distance: 108.2
click at [398, 196] on div "Building [GEOGRAPHIC_DATA][STREET_ADDRESS] [GEOGRAPHIC_DATA][STREET_ADDRESS] [G…" at bounding box center [259, 128] width 492 height 970
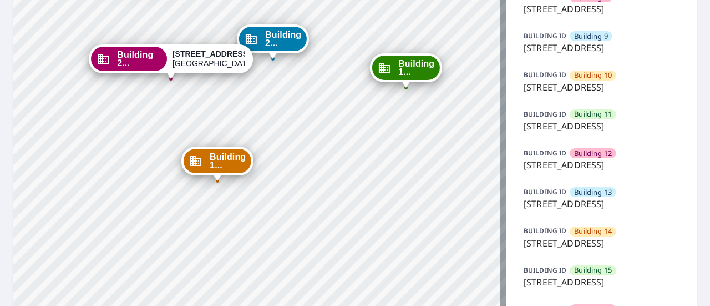
click at [303, 65] on div "Building [GEOGRAPHIC_DATA][STREET_ADDRESS] [GEOGRAPHIC_DATA][STREET_ADDRESS] [G…" at bounding box center [259, 128] width 492 height 970
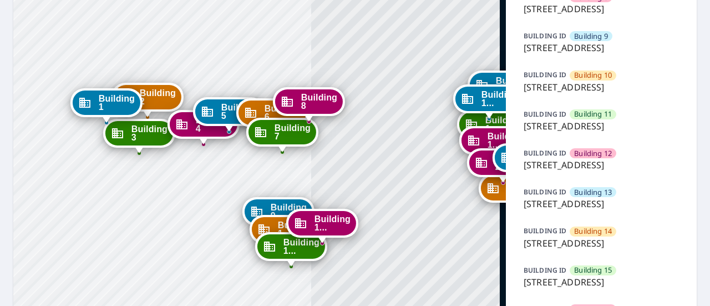
drag, startPoint x: 416, startPoint y: 175, endPoint x: 172, endPoint y: 157, distance: 244.6
click at [172, 157] on div "Building [GEOGRAPHIC_DATA][STREET_ADDRESS] [GEOGRAPHIC_DATA][STREET_ADDRESS] [G…" at bounding box center [259, 128] width 492 height 970
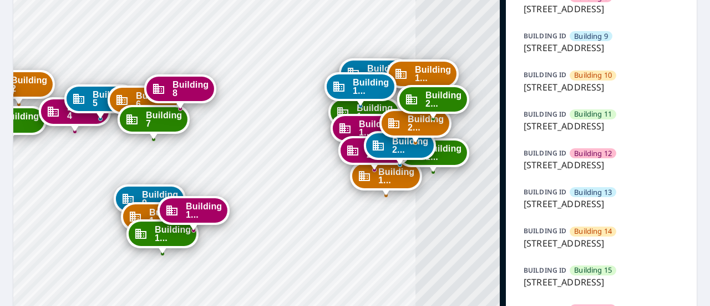
drag, startPoint x: 336, startPoint y: 166, endPoint x: 196, endPoint y: 156, distance: 140.1
click at [196, 156] on div "Building [GEOGRAPHIC_DATA][STREET_ADDRESS] [GEOGRAPHIC_DATA][STREET_ADDRESS] [G…" at bounding box center [259, 128] width 492 height 970
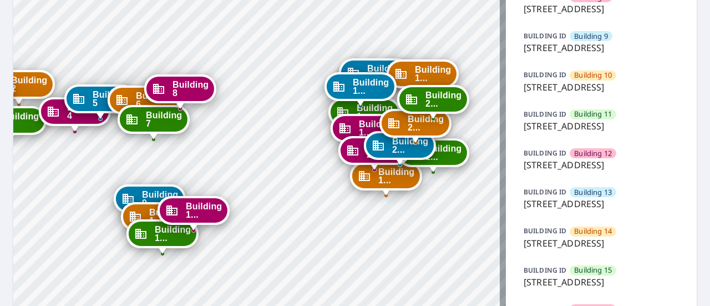
drag, startPoint x: 306, startPoint y: 161, endPoint x: 201, endPoint y: 166, distance: 104.9
click at [201, 166] on div "Building [GEOGRAPHIC_DATA][STREET_ADDRESS] [GEOGRAPHIC_DATA][STREET_ADDRESS] [G…" at bounding box center [259, 128] width 492 height 970
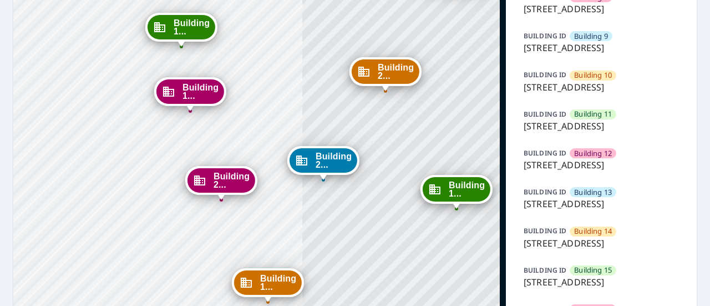
drag, startPoint x: 292, startPoint y: 140, endPoint x: 39, endPoint y: 131, distance: 253.0
click at [39, 131] on div "Building [GEOGRAPHIC_DATA][STREET_ADDRESS] [GEOGRAPHIC_DATA][STREET_ADDRESS] [G…" at bounding box center [259, 128] width 492 height 970
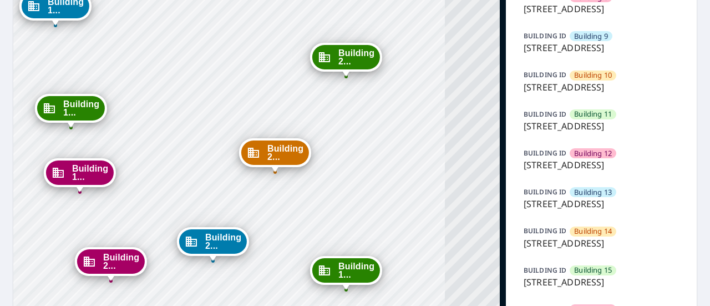
drag, startPoint x: 278, startPoint y: 106, endPoint x: 168, endPoint y: 187, distance: 136.5
click at [168, 187] on div "Building [GEOGRAPHIC_DATA][STREET_ADDRESS] [GEOGRAPHIC_DATA][STREET_ADDRESS] [G…" at bounding box center [259, 128] width 492 height 970
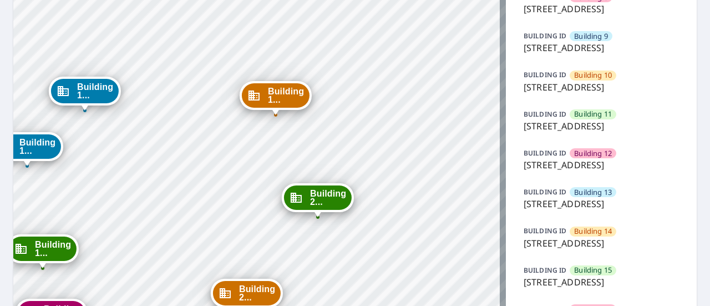
drag, startPoint x: 206, startPoint y: 82, endPoint x: 178, endPoint y: 222, distance: 143.7
click at [178, 222] on div "Building [GEOGRAPHIC_DATA][STREET_ADDRESS] [GEOGRAPHIC_DATA][STREET_ADDRESS] [G…" at bounding box center [259, 128] width 492 height 970
drag, startPoint x: 152, startPoint y: 194, endPoint x: 221, endPoint y: 107, distance: 110.6
click at [221, 107] on div "Building [GEOGRAPHIC_DATA][STREET_ADDRESS] [GEOGRAPHIC_DATA][STREET_ADDRESS] [G…" at bounding box center [259, 128] width 492 height 970
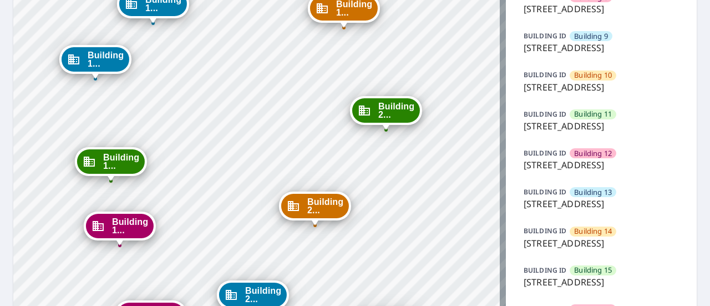
drag, startPoint x: 190, startPoint y: 174, endPoint x: 230, endPoint y: 29, distance: 150.7
click at [230, 29] on div "Building [GEOGRAPHIC_DATA][STREET_ADDRESS] [GEOGRAPHIC_DATA][STREET_ADDRESS] [G…" at bounding box center [259, 128] width 492 height 970
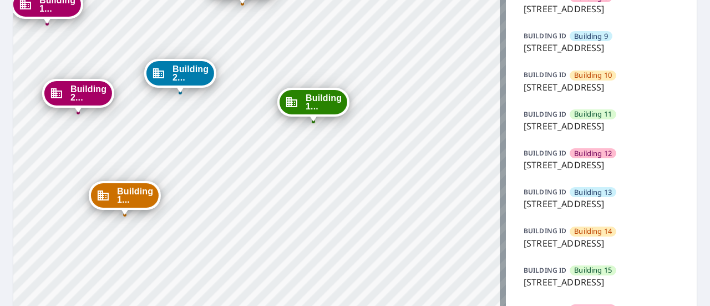
drag, startPoint x: 330, startPoint y: 200, endPoint x: 217, endPoint y: 125, distance: 135.5
click at [217, 125] on div "Building [GEOGRAPHIC_DATA][STREET_ADDRESS] [GEOGRAPHIC_DATA][STREET_ADDRESS] [G…" at bounding box center [259, 128] width 492 height 970
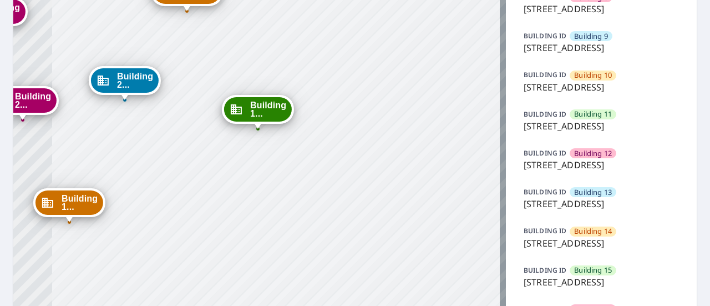
drag, startPoint x: 426, startPoint y: 177, endPoint x: 370, endPoint y: 184, distance: 55.8
click at [370, 184] on div "Building [GEOGRAPHIC_DATA][STREET_ADDRESS] [GEOGRAPHIC_DATA][STREET_ADDRESS] [G…" at bounding box center [259, 128] width 492 height 970
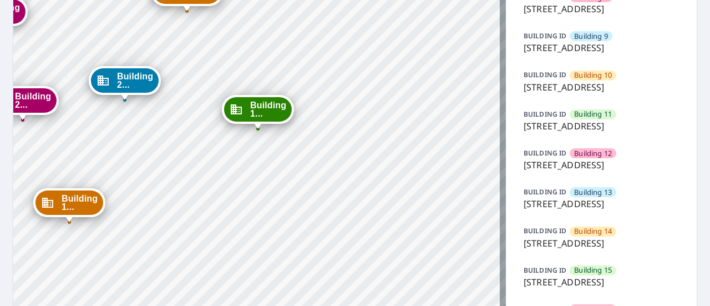
drag, startPoint x: 333, startPoint y: 162, endPoint x: 389, endPoint y: 45, distance: 129.7
click at [389, 45] on div "Building [GEOGRAPHIC_DATA][STREET_ADDRESS] [GEOGRAPHIC_DATA][STREET_ADDRESS] [G…" at bounding box center [259, 128] width 492 height 970
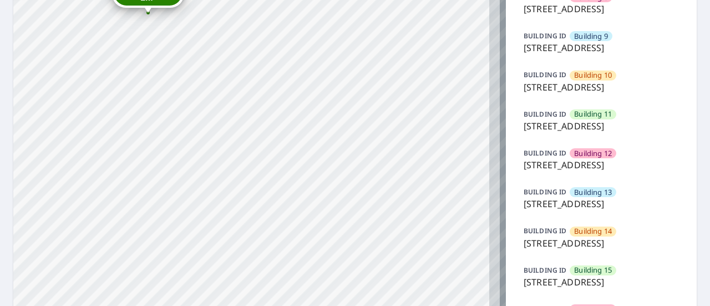
drag, startPoint x: 196, startPoint y: 135, endPoint x: 30, endPoint y: 136, distance: 165.8
click at [30, 136] on div "Building [GEOGRAPHIC_DATA][STREET_ADDRESS] [GEOGRAPHIC_DATA][STREET_ADDRESS] [G…" at bounding box center [259, 128] width 492 height 970
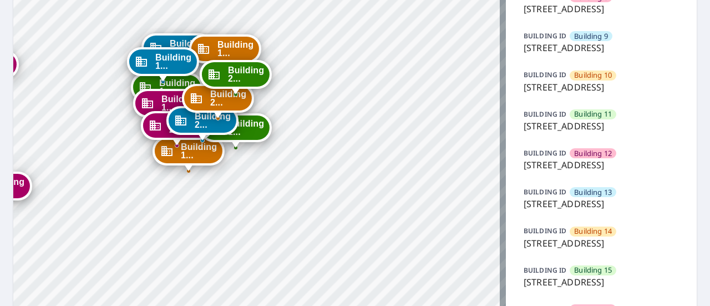
drag, startPoint x: 92, startPoint y: 110, endPoint x: 268, endPoint y: 154, distance: 181.2
click at [268, 154] on div "Building [GEOGRAPHIC_DATA][STREET_ADDRESS] [GEOGRAPHIC_DATA][STREET_ADDRESS] [G…" at bounding box center [259, 128] width 492 height 970
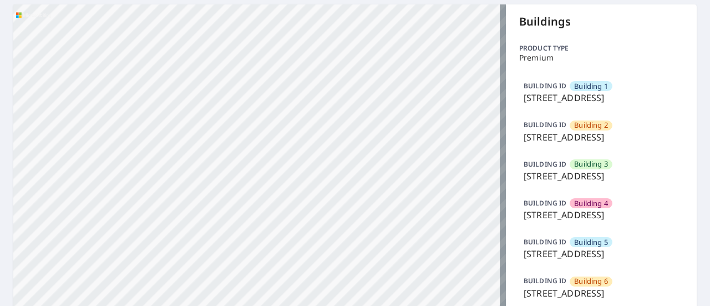
scroll to position [0, 0]
